Goal: Task Accomplishment & Management: Use online tool/utility

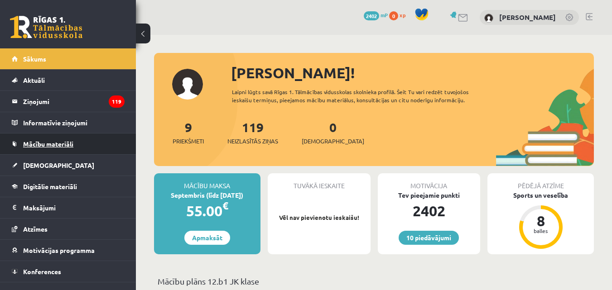
click at [54, 140] on link "Mācību materiāli" at bounding box center [68, 144] width 113 height 21
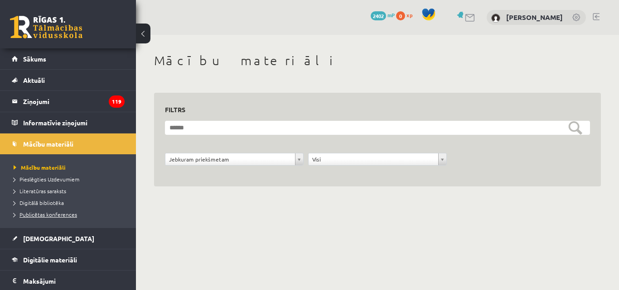
click at [65, 212] on span "Publicētas konferences" at bounding box center [45, 214] width 63 height 7
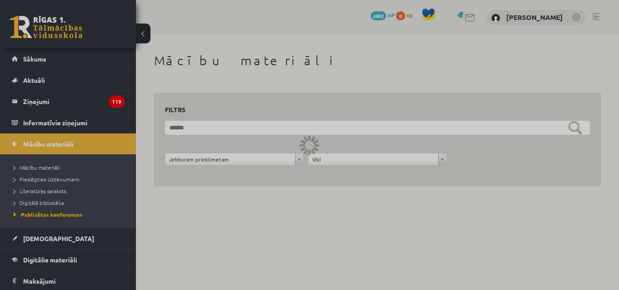
click at [49, 180] on span "Pieslēgties Uzdevumiem" at bounding box center [47, 179] width 66 height 7
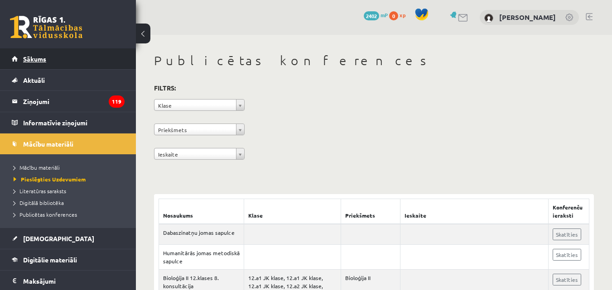
click at [35, 59] on span "Sākums" at bounding box center [34, 59] width 23 height 8
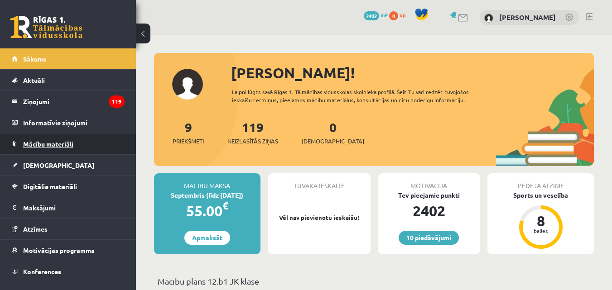
click at [56, 144] on span "Mācību materiāli" at bounding box center [48, 144] width 50 height 8
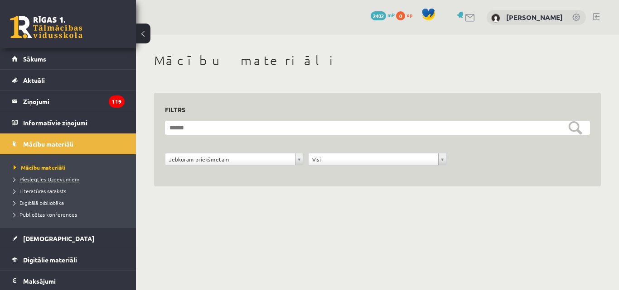
click at [50, 178] on span "Pieslēgties Uzdevumiem" at bounding box center [47, 179] width 66 height 7
click at [596, 19] on link at bounding box center [595, 16] width 7 height 7
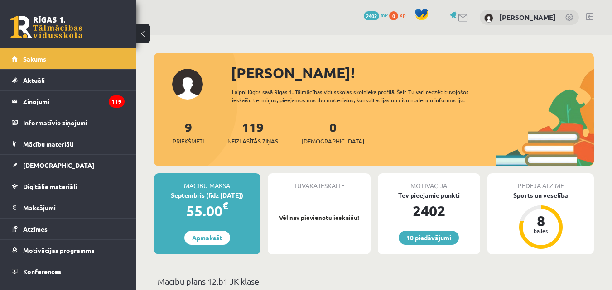
click at [589, 16] on link at bounding box center [589, 16] width 7 height 7
click at [66, 144] on span "Mācību materiāli" at bounding box center [48, 144] width 50 height 8
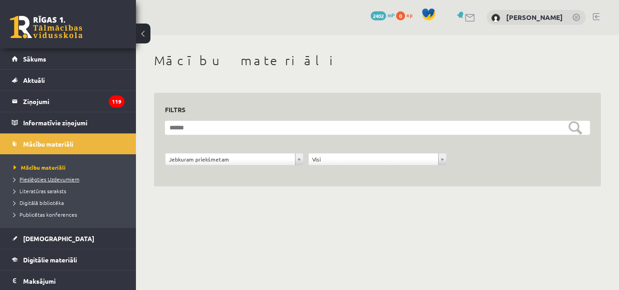
click at [46, 180] on span "Pieslēgties Uzdevumiem" at bounding box center [47, 179] width 66 height 7
